Goal: Information Seeking & Learning: Understand process/instructions

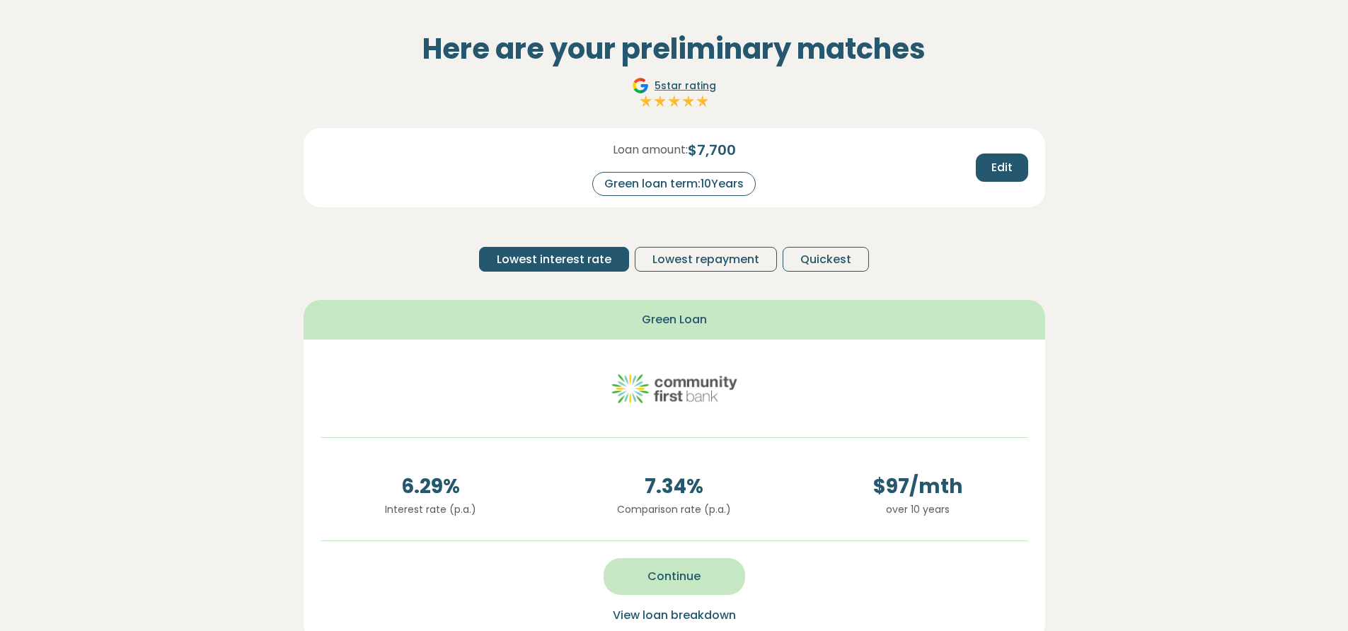
click at [683, 584] on span "Continue" at bounding box center [673, 576] width 53 height 17
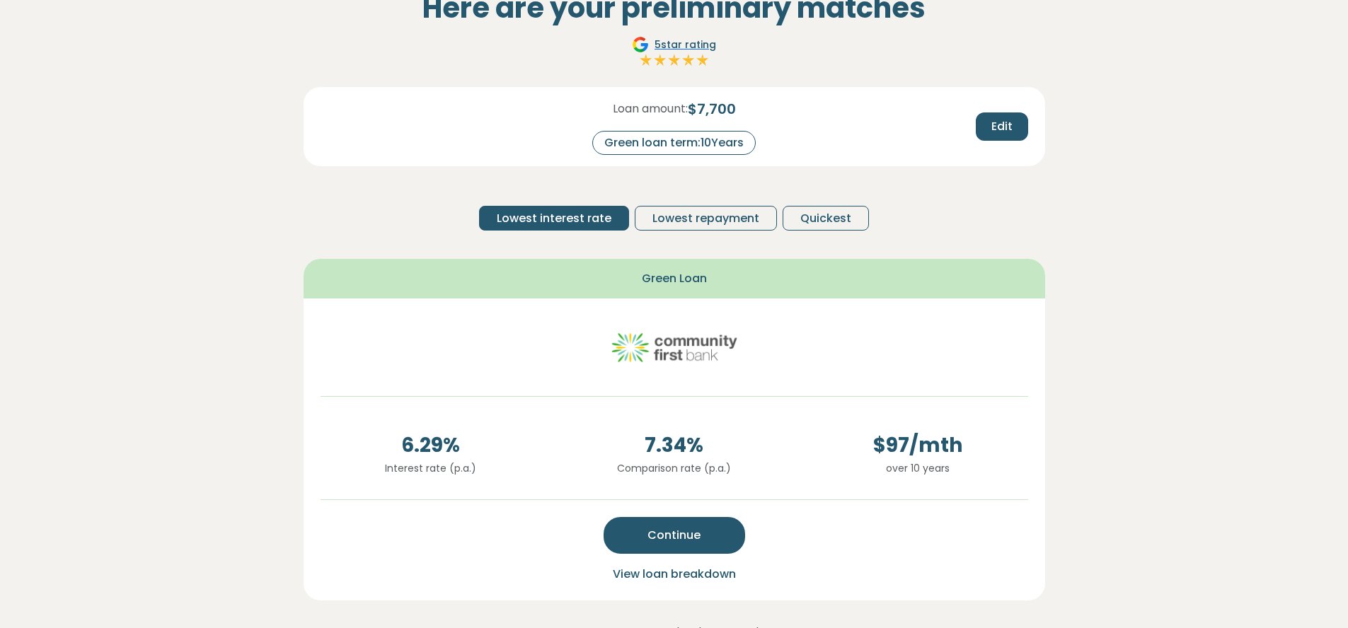
scroll to position [109, 0]
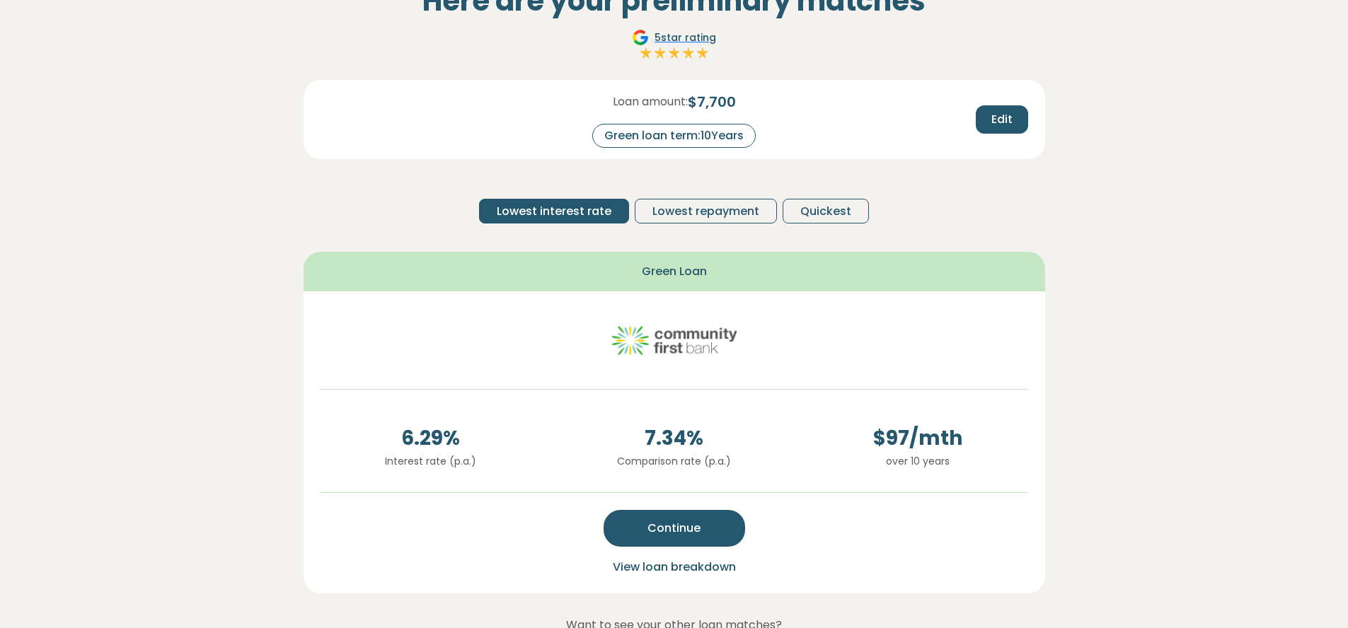
click at [679, 566] on span "View loan breakdown" at bounding box center [674, 567] width 123 height 16
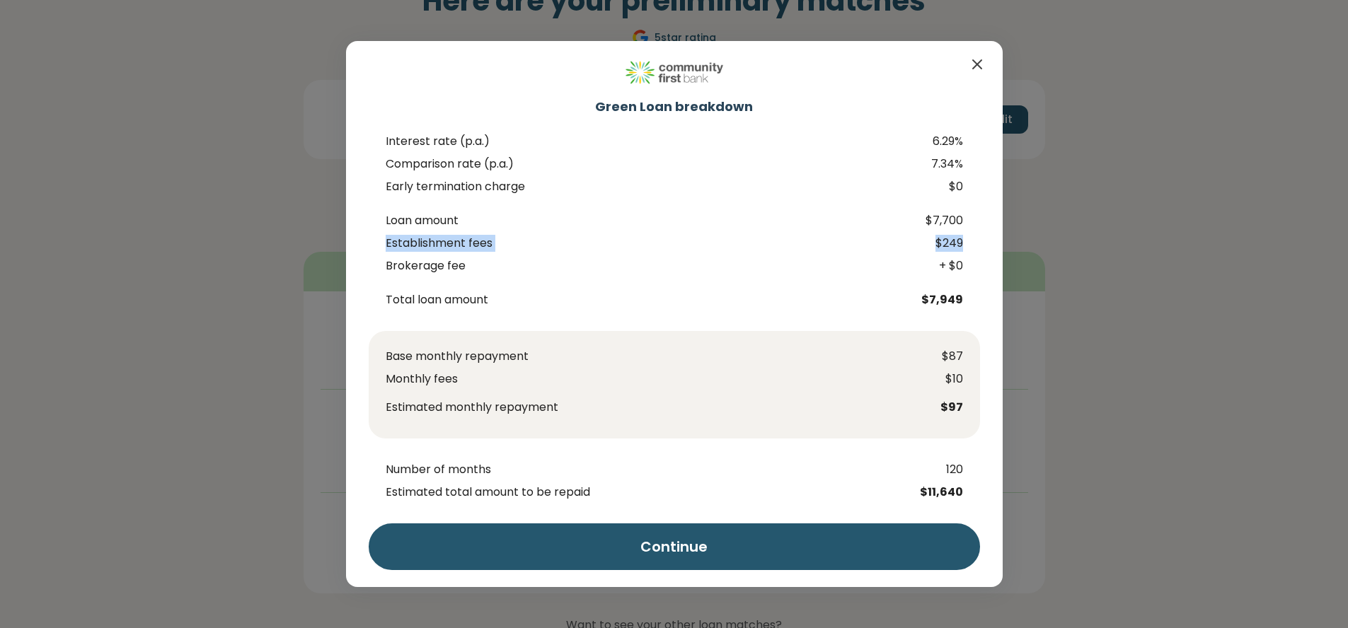
drag, startPoint x: 976, startPoint y: 243, endPoint x: 383, endPoint y: 245, distance: 592.9
click at [383, 245] on div "Establishment fees $249" at bounding box center [674, 243] width 611 height 17
click at [983, 246] on div "Green Loan breakdown Interest rate (p.a.) 6.29% Comparison rate (p.a.) 7.34% Ea…" at bounding box center [674, 313] width 657 height 545
drag, startPoint x: 984, startPoint y: 244, endPoint x: 380, endPoint y: 245, distance: 604.2
click at [380, 245] on div "Green Loan breakdown Interest rate (p.a.) 6.29% Comparison rate (p.a.) 7.34% Ea…" at bounding box center [674, 313] width 657 height 545
